Goal: Communication & Community: Answer question/provide support

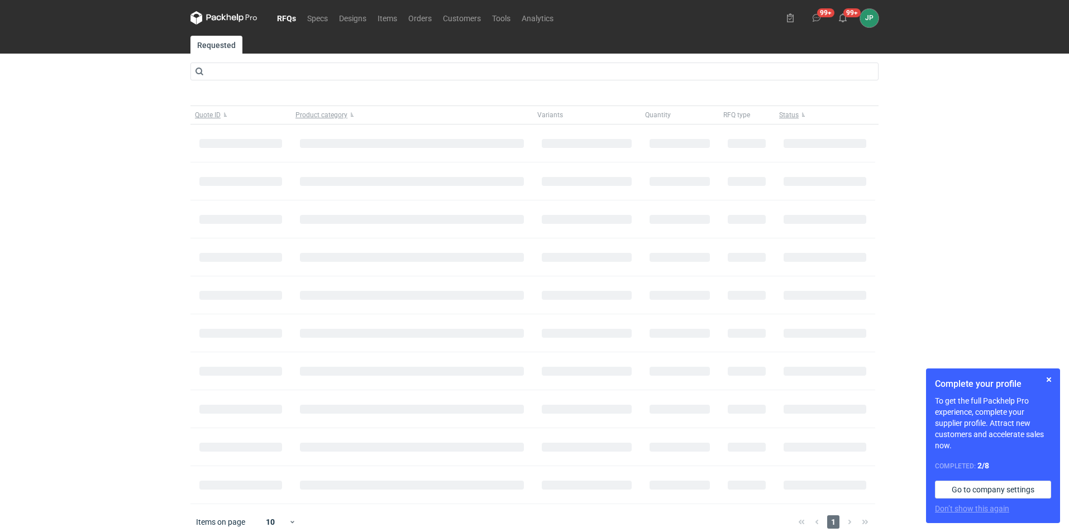
click at [291, 16] on link "RFQs" at bounding box center [286, 17] width 30 height 13
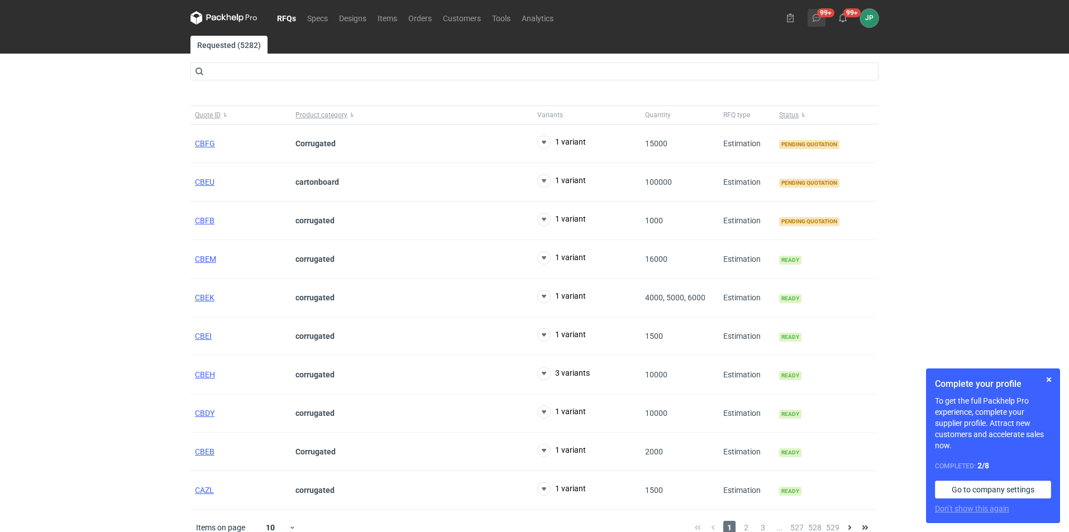
click at [820, 16] on icon at bounding box center [816, 17] width 9 height 9
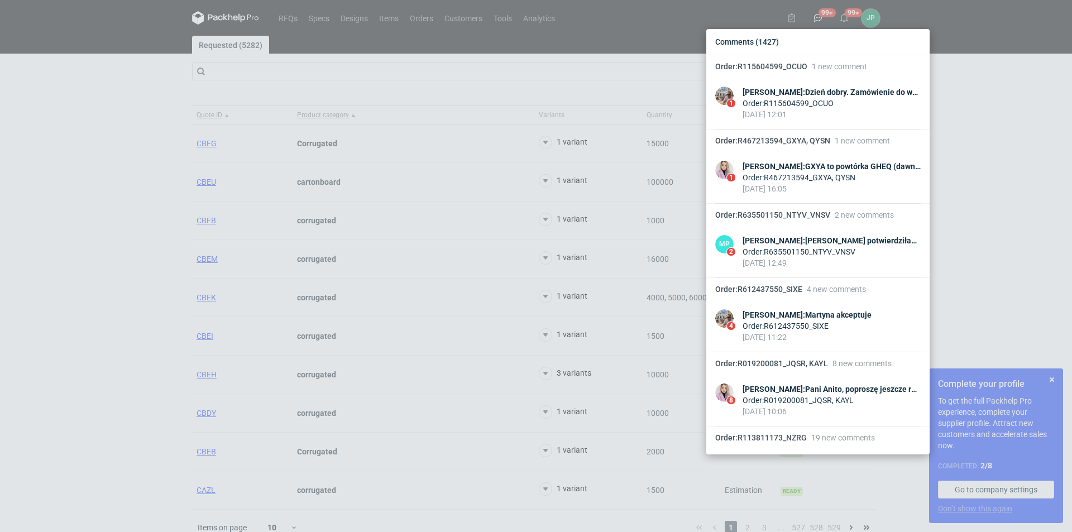
click at [994, 170] on div "Comments (1427) Order : R115604599_OCUO 1 new comment 1 Michał Palasek : Dzień …" at bounding box center [536, 266] width 1072 height 532
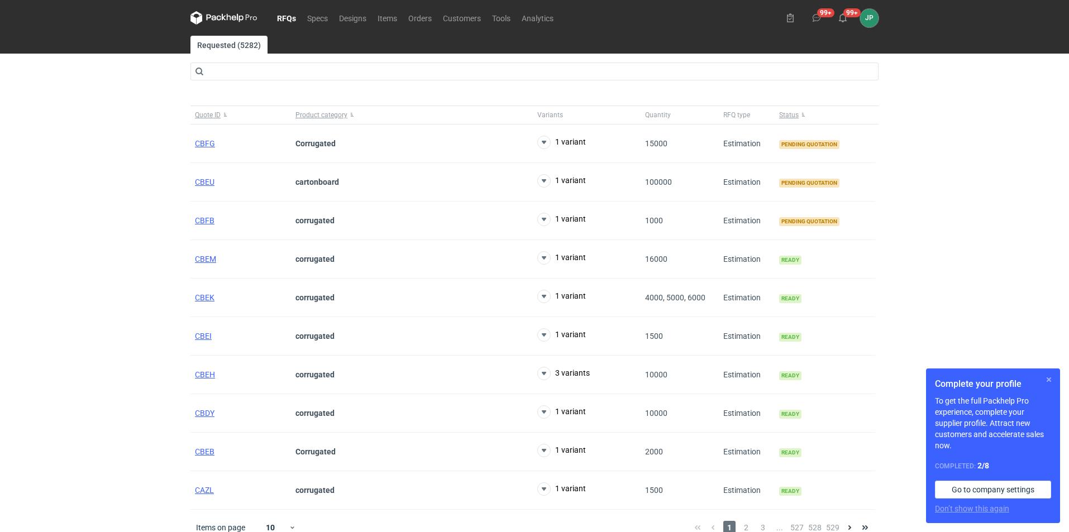
click at [1047, 381] on button "button" at bounding box center [1048, 379] width 13 height 13
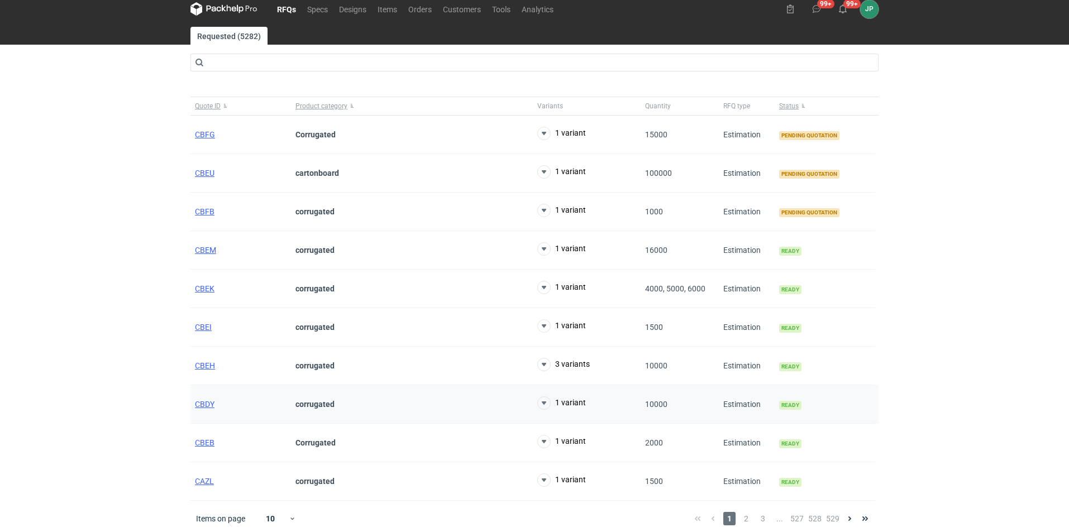
scroll to position [13, 0]
